Goal: Task Accomplishment & Management: Complete application form

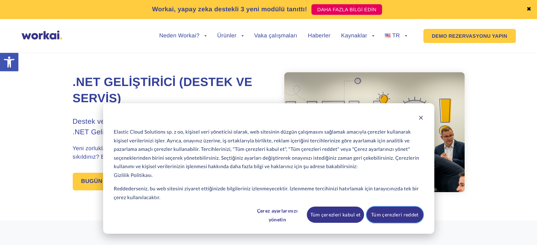
click at [384, 212] on font "Tüm çerezleri reddet" at bounding box center [394, 215] width 47 height 9
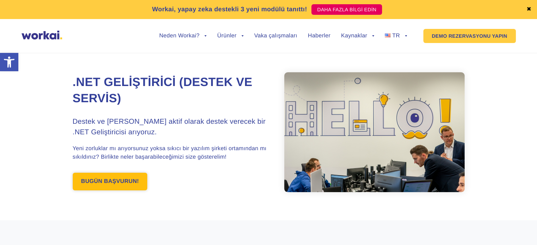
click at [119, 191] on span "BUGÜN BAŞVURUN!" at bounding box center [110, 182] width 75 height 18
click at [118, 189] on link "BUGÜN BAŞVURUN!" at bounding box center [110, 182] width 75 height 18
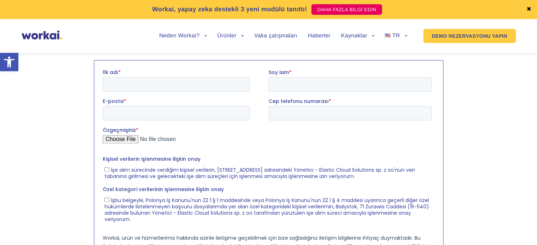
scroll to position [917, 0]
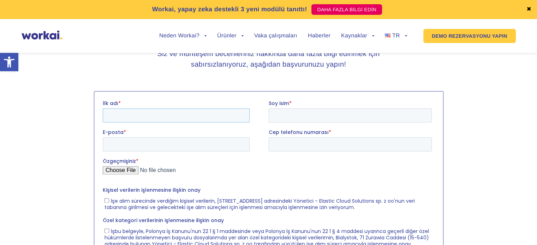
click at [142, 120] on input "İlk adı *" at bounding box center [175, 115] width 147 height 14
type input "ufuk"
type input "ı"
type input "uğurlu"
paste input "[EMAIL_ADDRESS][DOMAIN_NAME]"
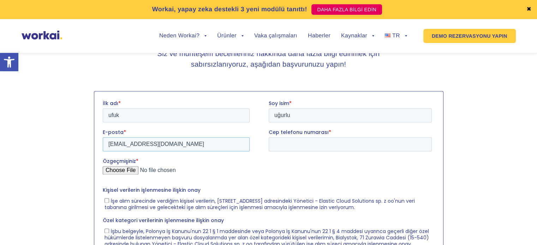
type input "[EMAIL_ADDRESS][DOMAIN_NAME]"
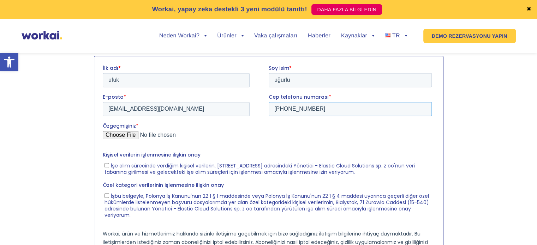
type input "[PHONE_NUMBER]"
click at [121, 134] on input "Özgeçmişiniz *" at bounding box center [266, 138] width 329 height 14
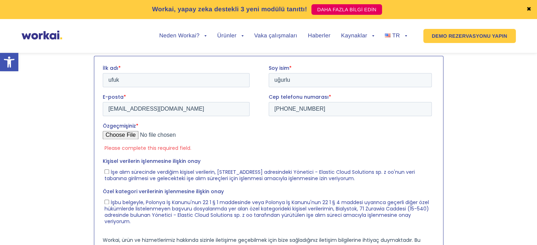
type input "C:\fakepath\Ufuk_Ugurlu_CV.pdf"
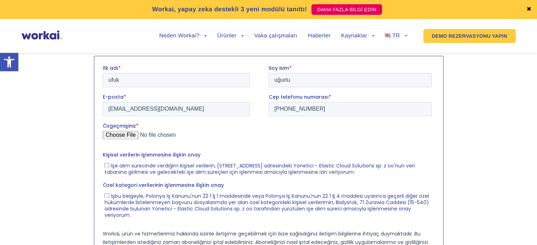
click at [109, 163] on label "İşe alım sürecinde verdiğim kişisel verilerin, [STREET_ADDRESS] adresindeki Yön…" at bounding box center [267, 168] width 327 height 13
click at [109, 163] on input "İşe alım sürecinde verdiğim kişisel verilerin, [STREET_ADDRESS] adresindeki Yön…" at bounding box center [106, 165] width 5 height 5
checkbox input "true"
drag, startPoint x: 108, startPoint y: 194, endPoint x: 114, endPoint y: 191, distance: 6.3
click at [109, 194] on label "İşbu belgeyle, Polonya İş Kanunu'nun 22 1 § 1 maddesinde veya Polonya İş Kanunu…" at bounding box center [267, 205] width 327 height 26
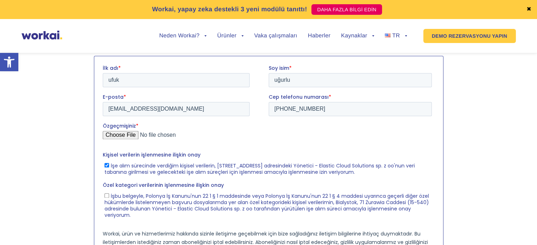
click at [109, 194] on input "İşbu belgeyle, Polonya İş Kanunu'nun 22 1 § 1 maddesinde veya Polonya İş Kanunu…" at bounding box center [106, 195] width 5 height 5
checkbox input "true"
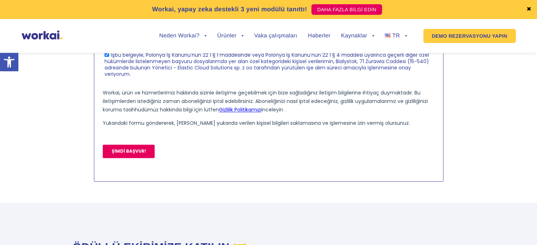
click at [137, 153] on input "ŞİMDİ BAŞVUR!" at bounding box center [128, 151] width 52 height 13
type input "APPLY NOW!"
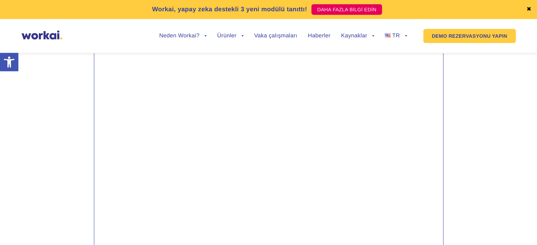
scroll to position [953, 0]
